Goal: Task Accomplishment & Management: Manage account settings

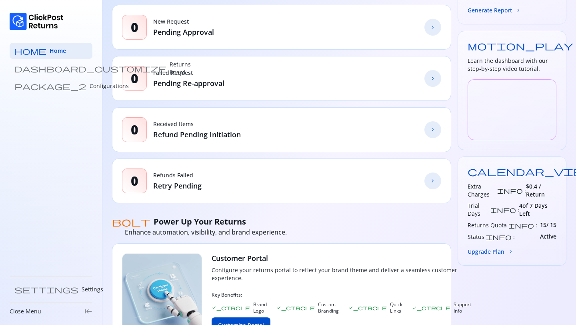
scroll to position [128, 0]
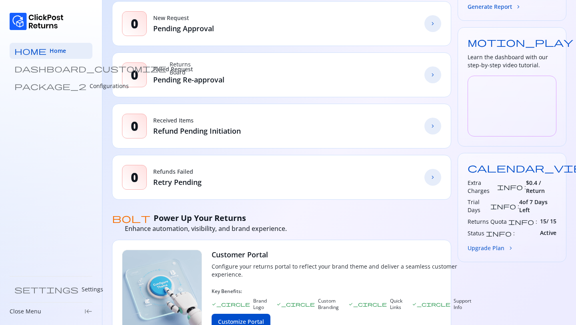
click at [495, 244] on button "Upgrade Plan chevron_forward" at bounding box center [491, 248] width 46 height 8
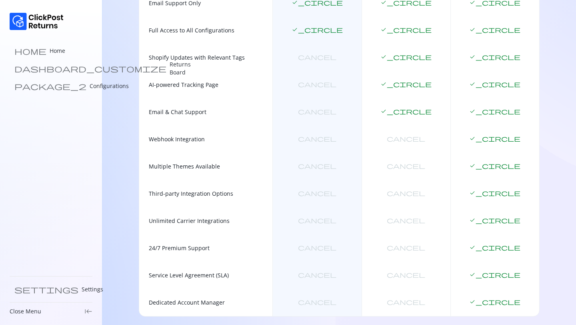
scroll to position [379, 0]
